Goal: Transaction & Acquisition: Book appointment/travel/reservation

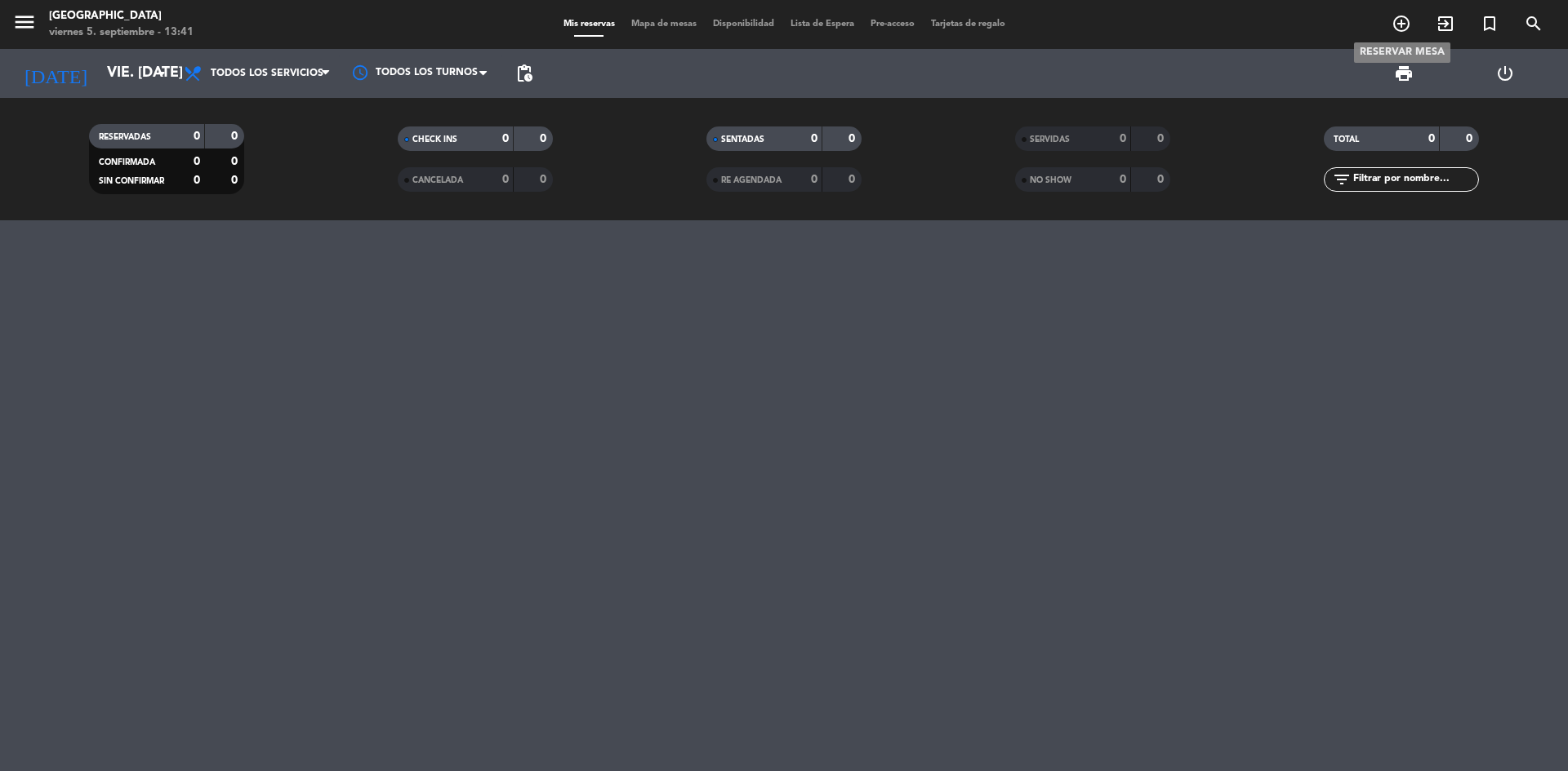
click at [1404, 17] on icon "add_circle_outline" at bounding box center [1401, 23] width 19 height 19
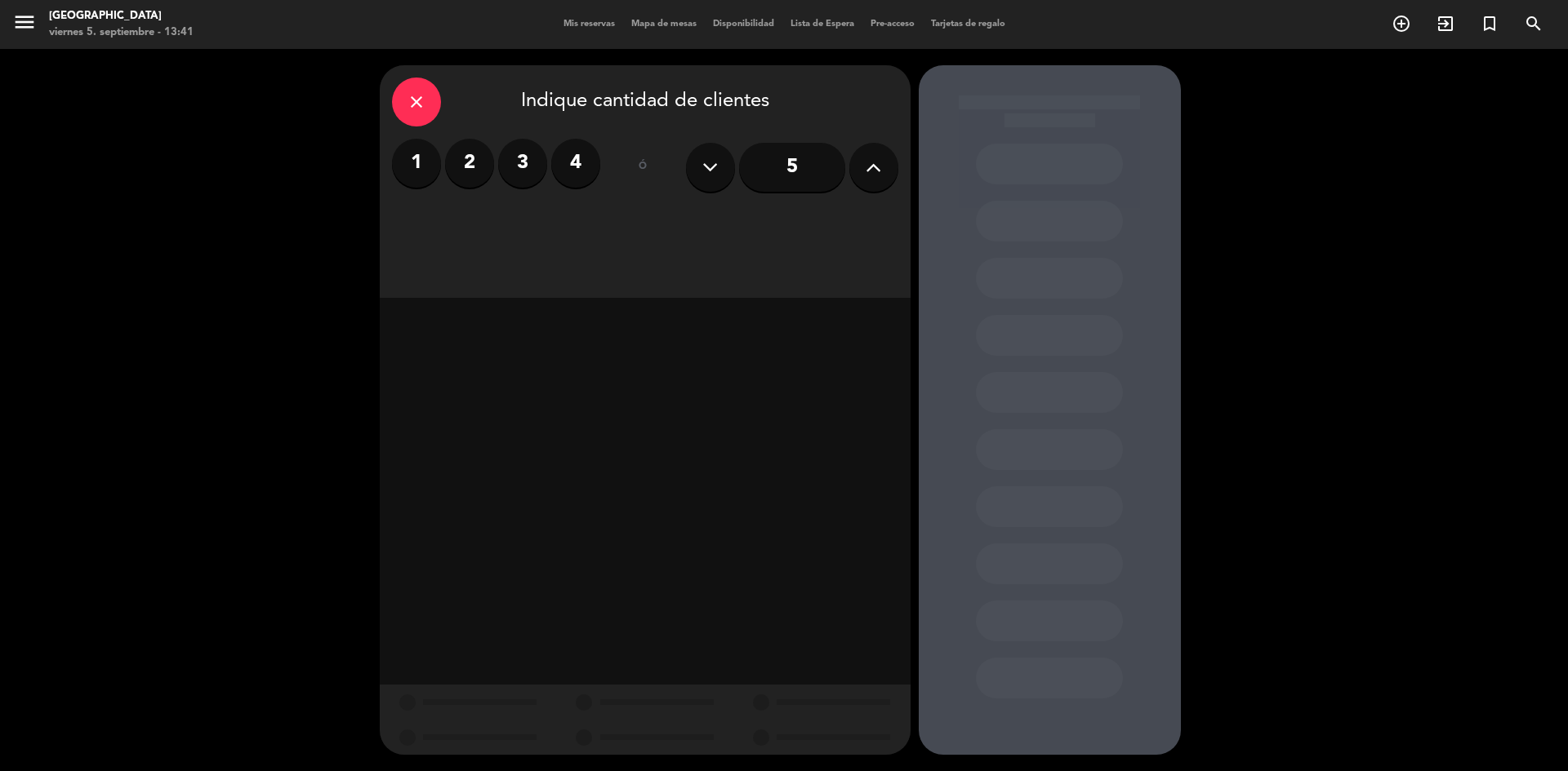
click at [868, 179] on icon at bounding box center [873, 167] width 16 height 24
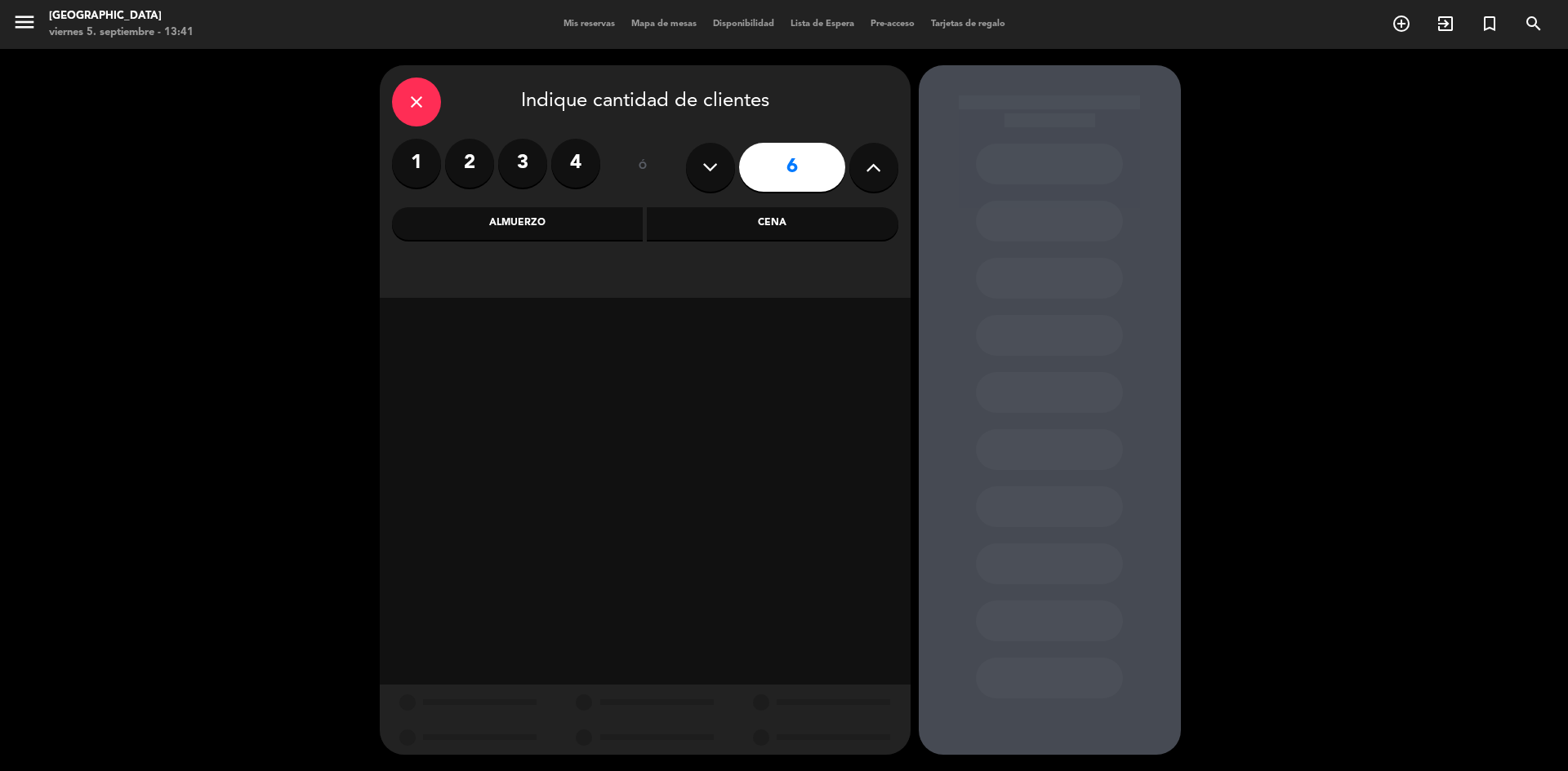
click at [693, 228] on div "Cena" at bounding box center [772, 223] width 251 height 32
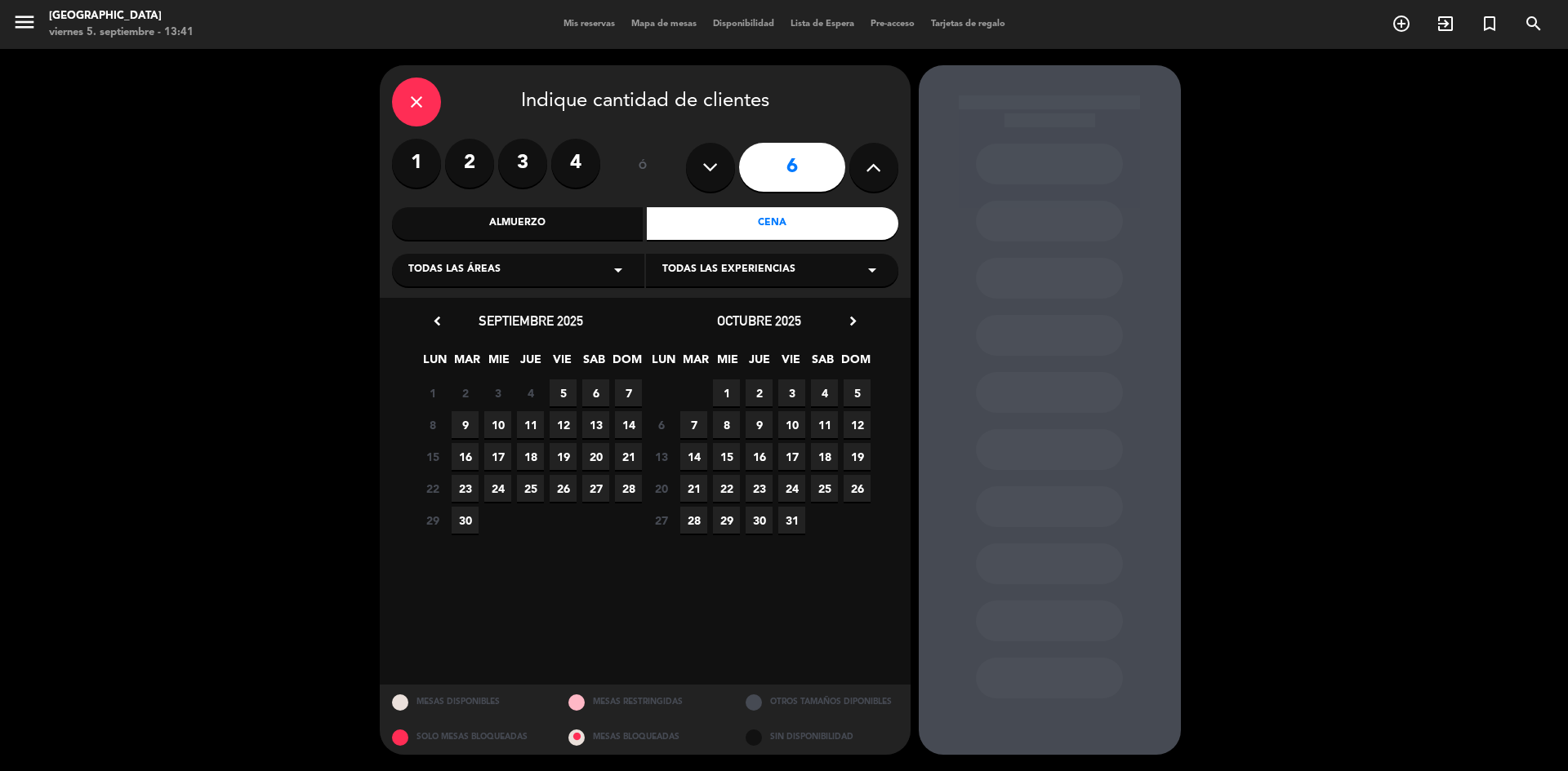
click at [633, 387] on span "7" at bounding box center [628, 393] width 27 height 27
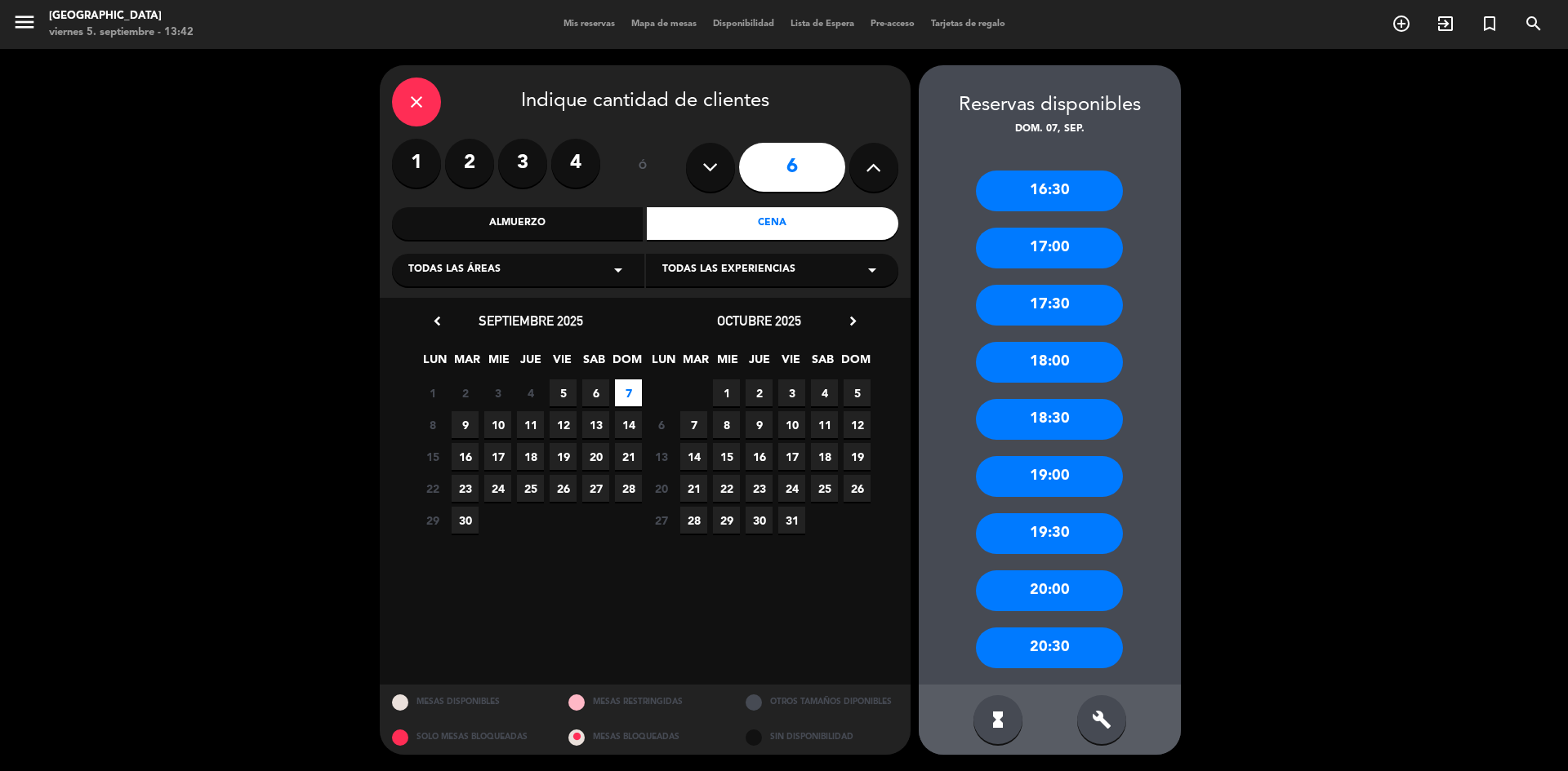
click at [1039, 545] on div "19:30" at bounding box center [1050, 534] width 147 height 41
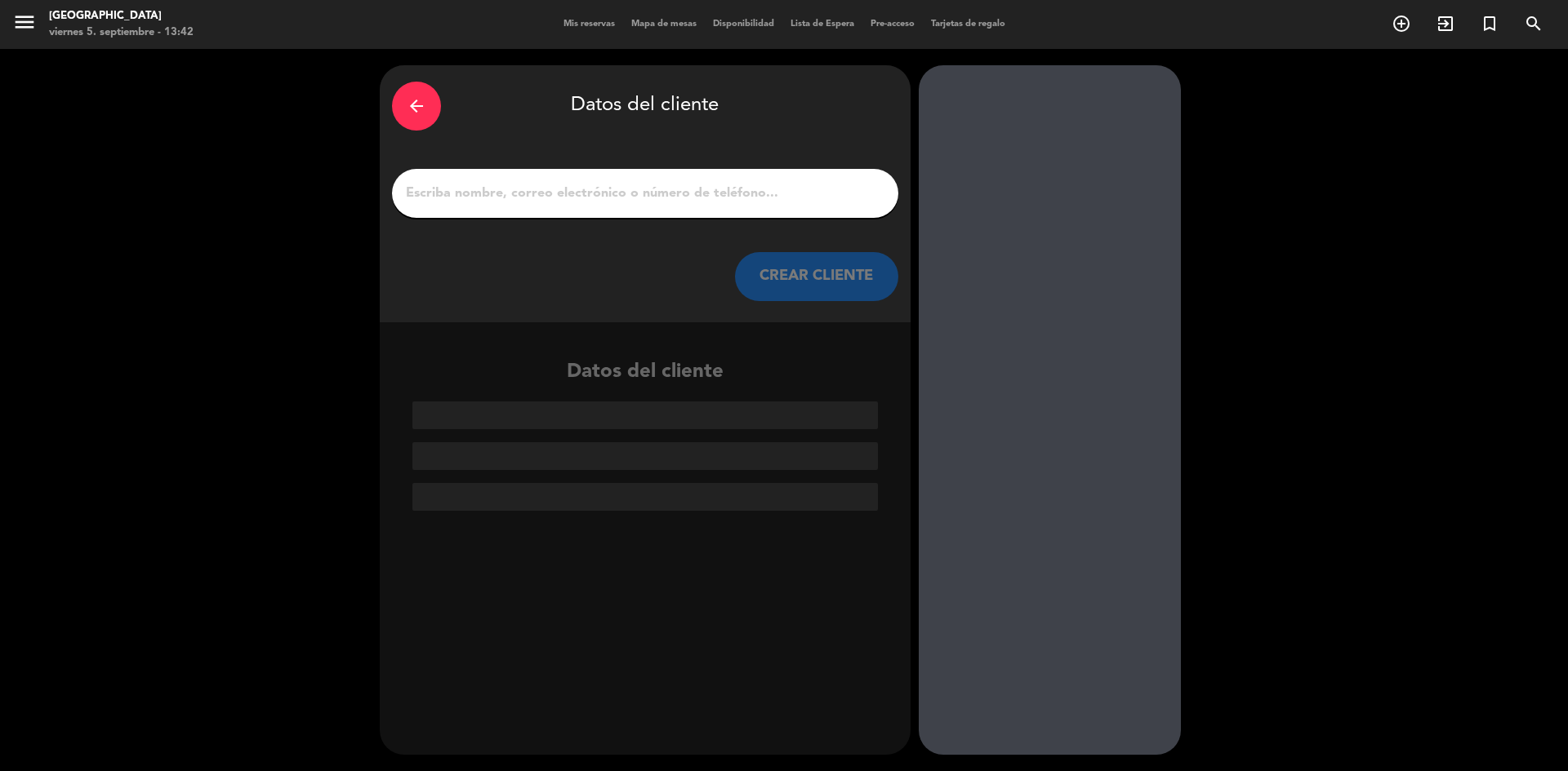
click at [516, 170] on div at bounding box center [645, 193] width 506 height 49
click at [516, 186] on input "1" at bounding box center [645, 193] width 482 height 23
paste input "[PERSON_NAME]"
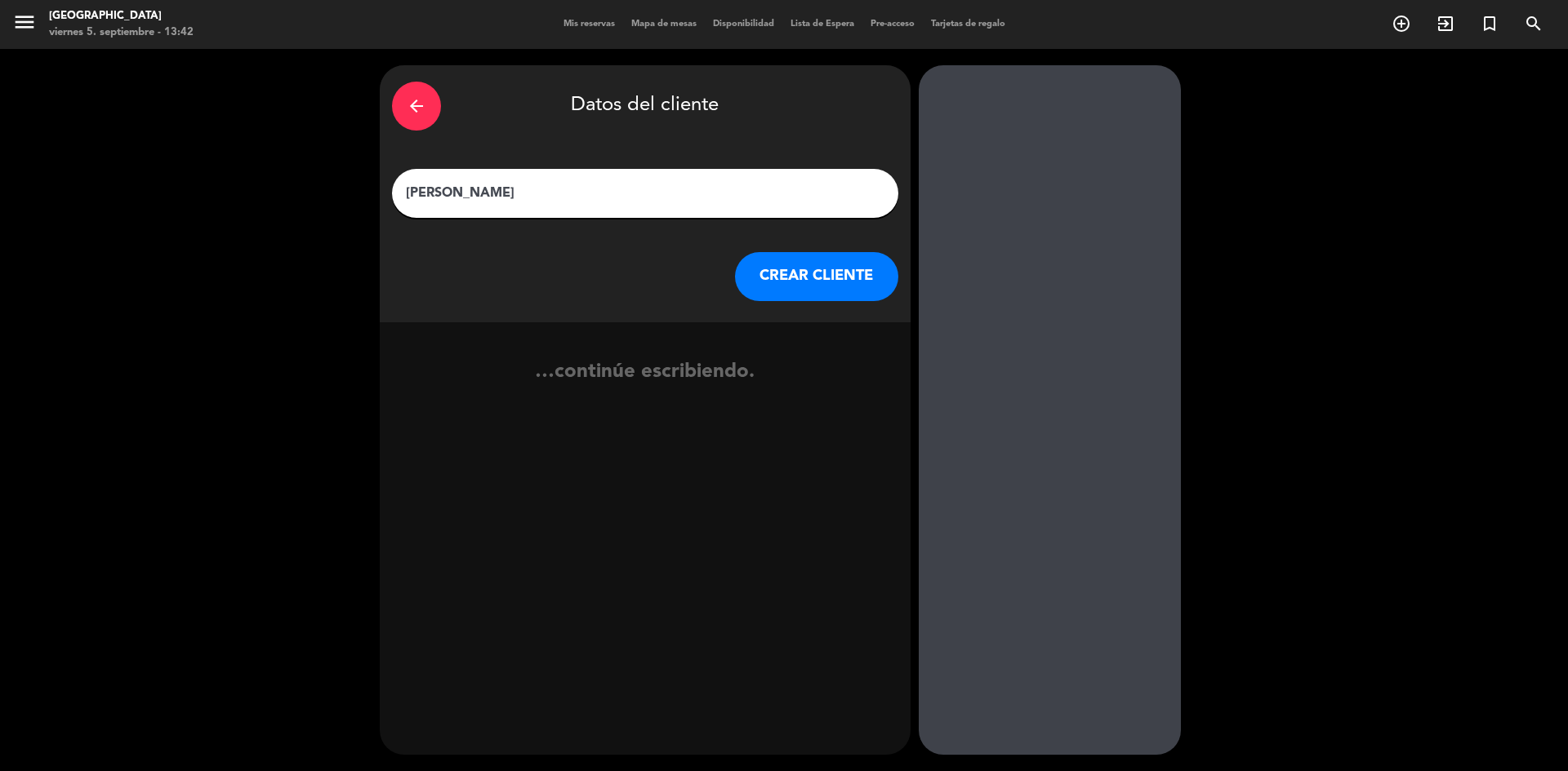
type input "[PERSON_NAME]"
click at [784, 267] on button "CREAR CLIENTE" at bounding box center [817, 276] width 163 height 49
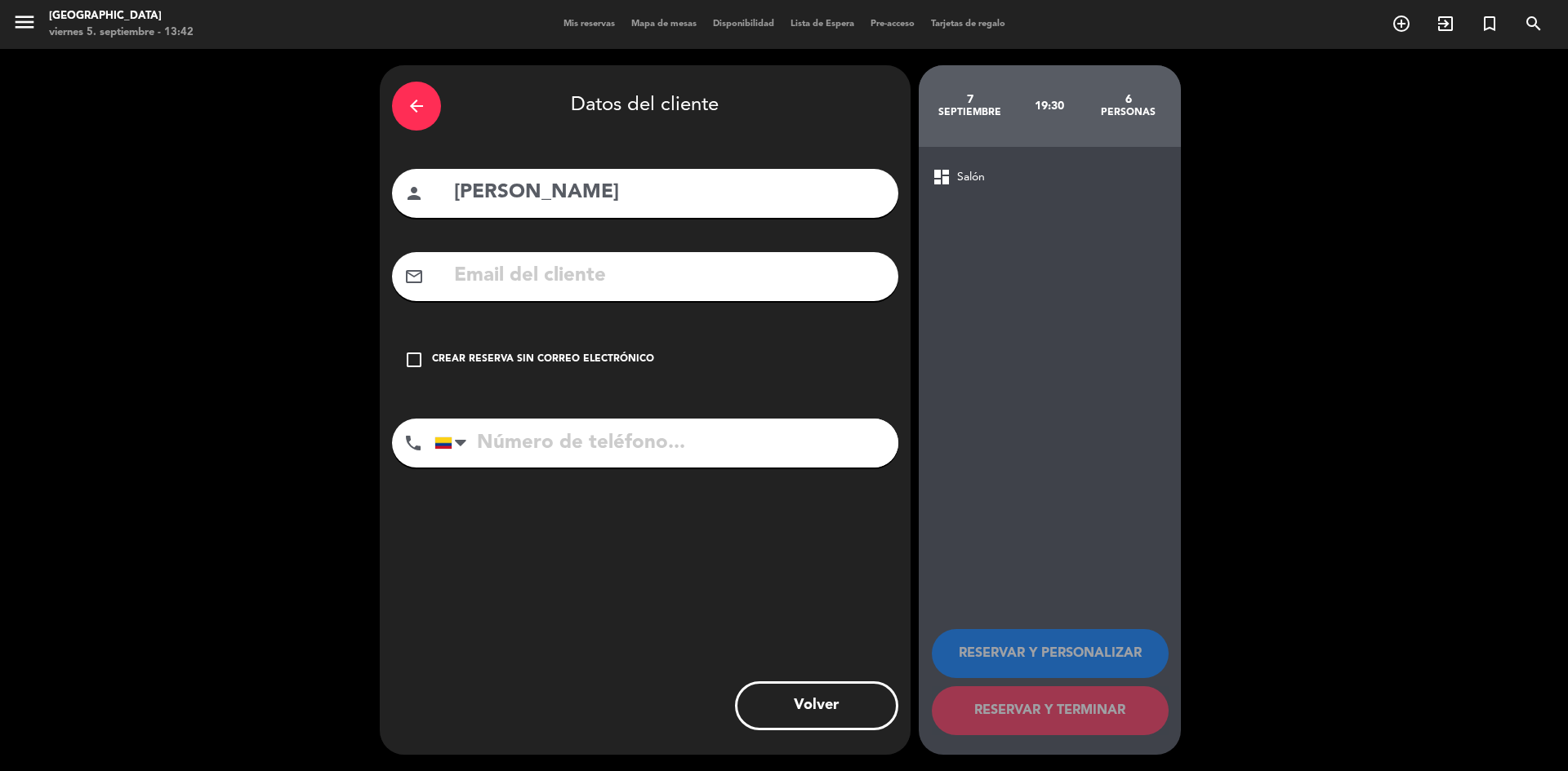
click at [552, 453] on input "tel" at bounding box center [667, 443] width 464 height 49
paste input "3244645248"
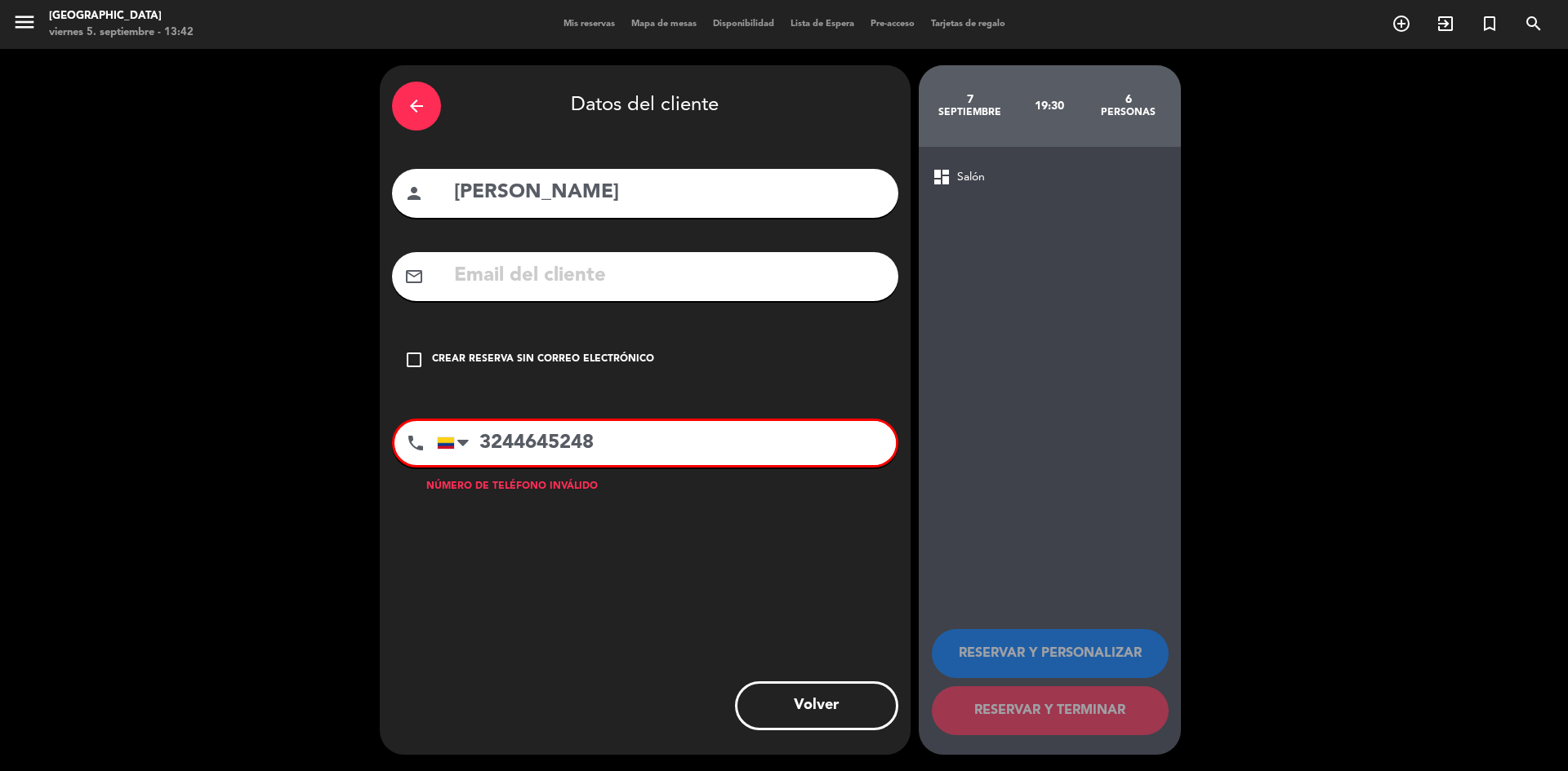
type input "3244645248"
click at [415, 350] on icon "check_box_outline_blank" at bounding box center [414, 360] width 19 height 19
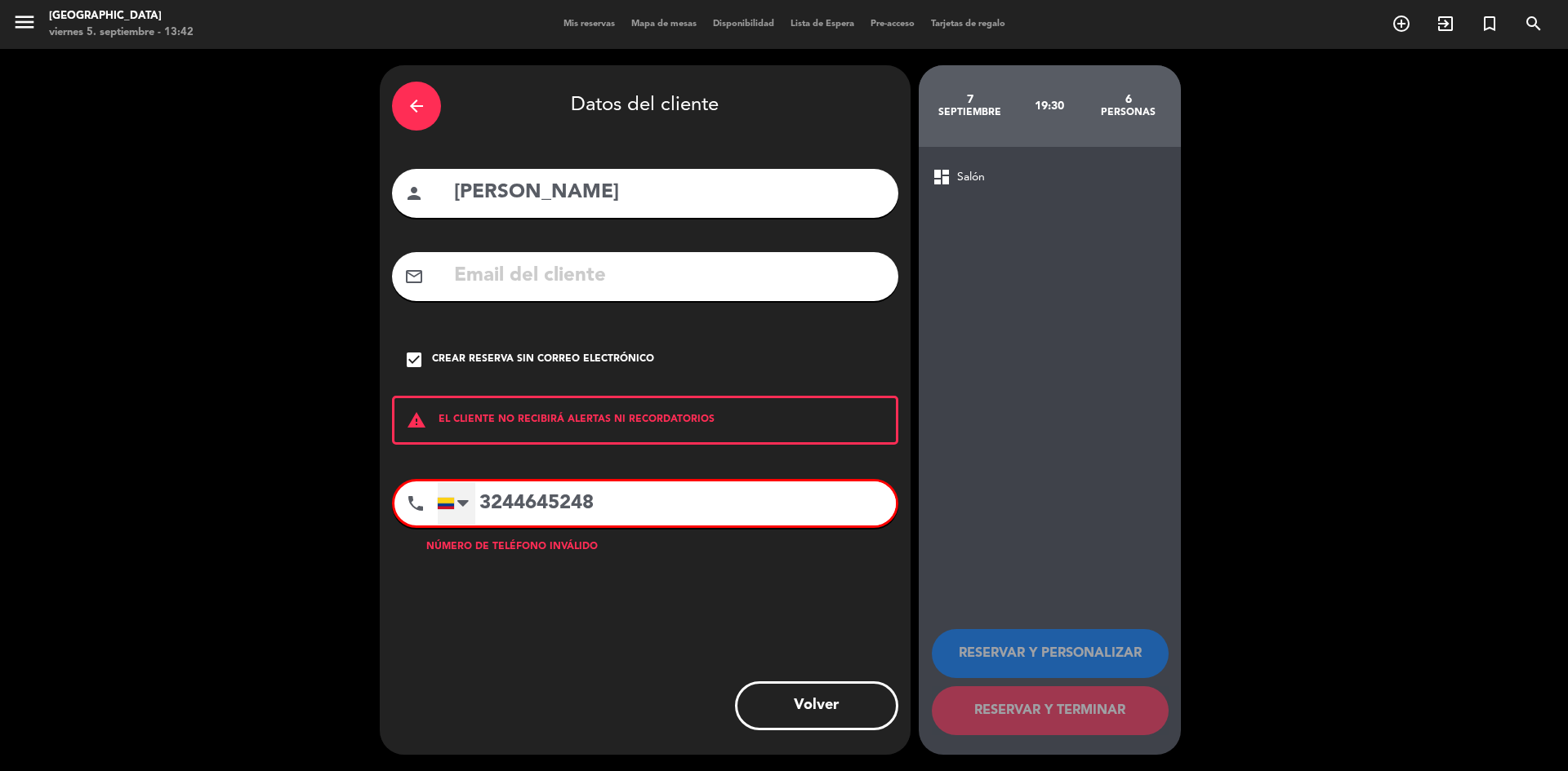
drag, startPoint x: 600, startPoint y: 510, endPoint x: 450, endPoint y: 508, distance: 150.0
click at [450, 508] on div "[GEOGRAPHIC_DATA] +1 [GEOGRAPHIC_DATA] +44 [GEOGRAPHIC_DATA] ([GEOGRAPHIC_DATA]…" at bounding box center [666, 504] width 459 height 44
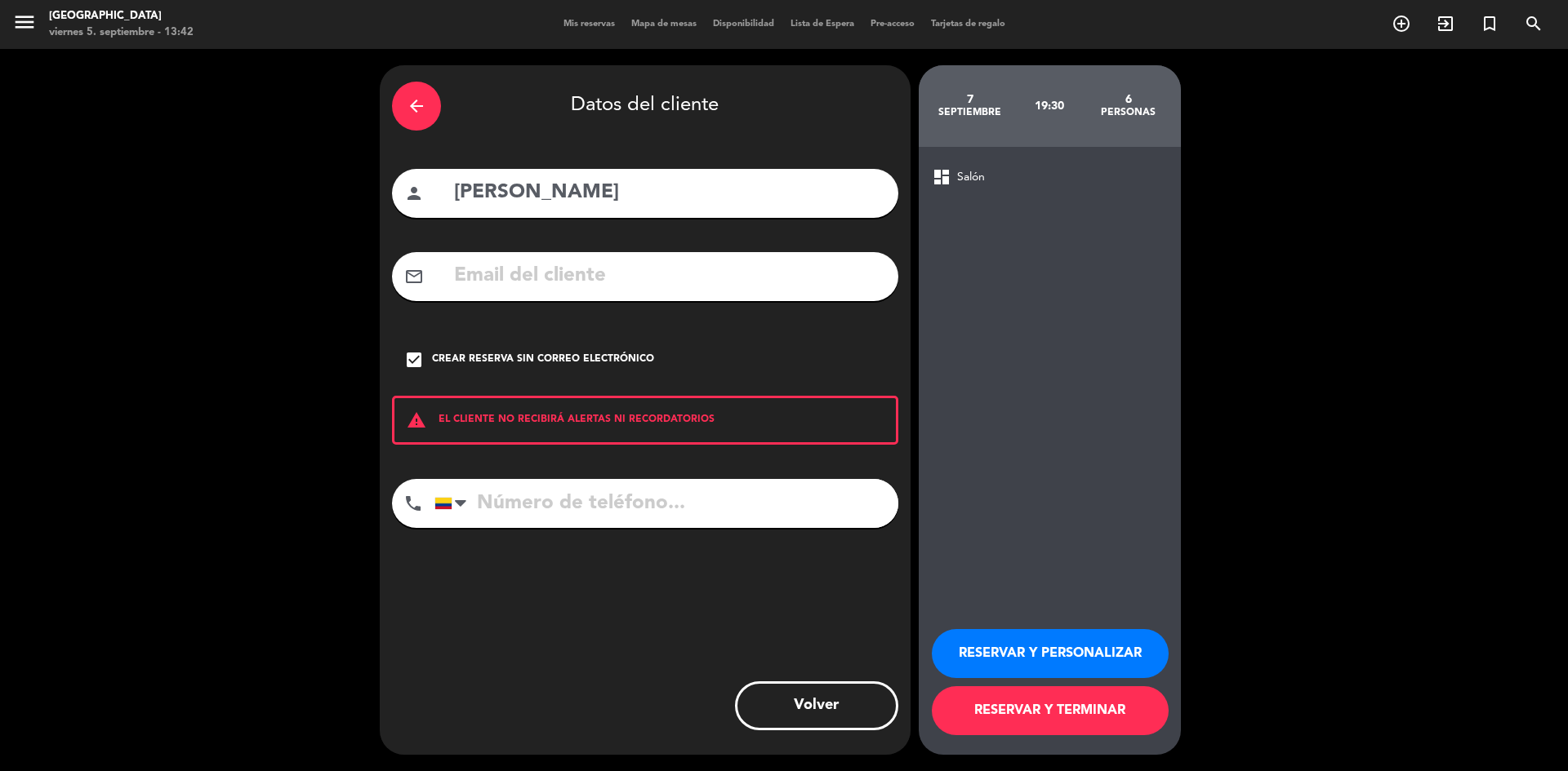
click at [995, 719] on button "RESERVAR Y TERMINAR" at bounding box center [1050, 711] width 236 height 49
